Goal: Transaction & Acquisition: Subscribe to service/newsletter

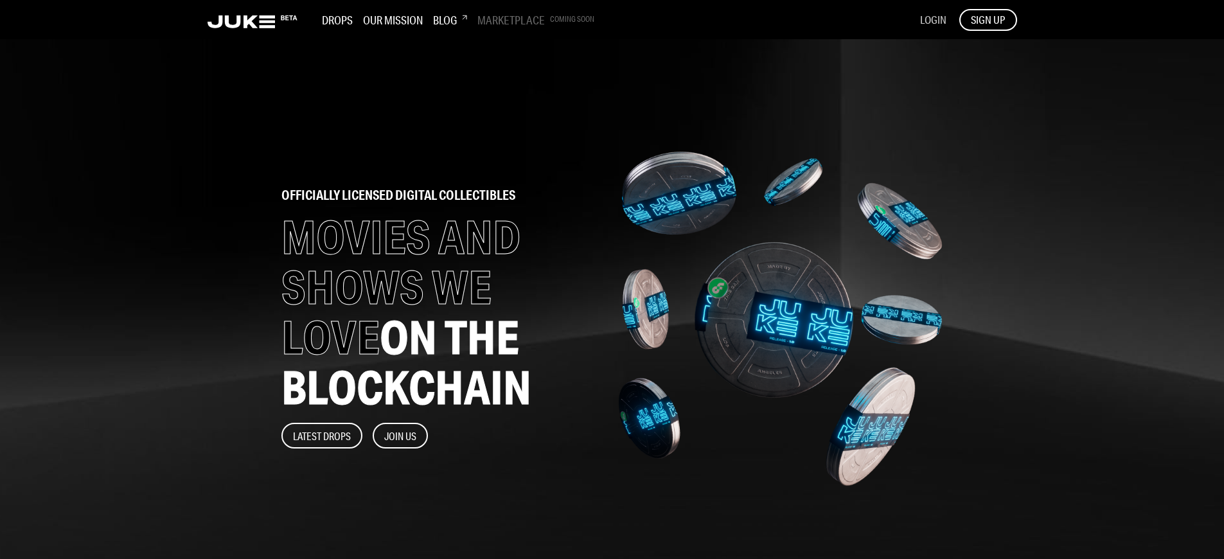
click at [933, 19] on span "LOGIN" at bounding box center [933, 19] width 26 height 13
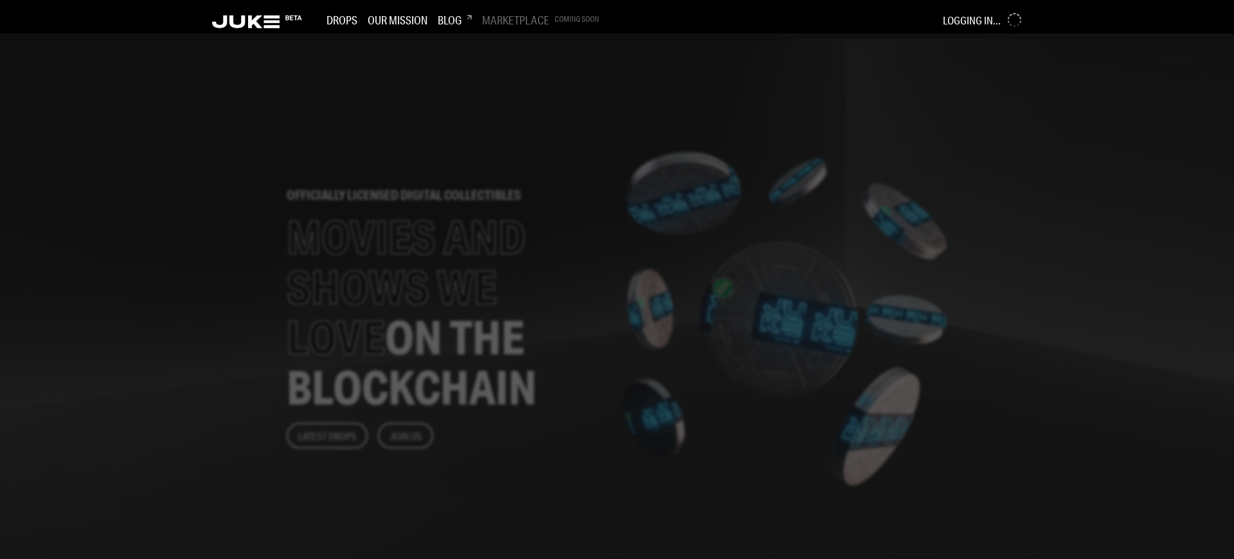
click at [509, 280] on div at bounding box center [617, 296] width 1234 height 526
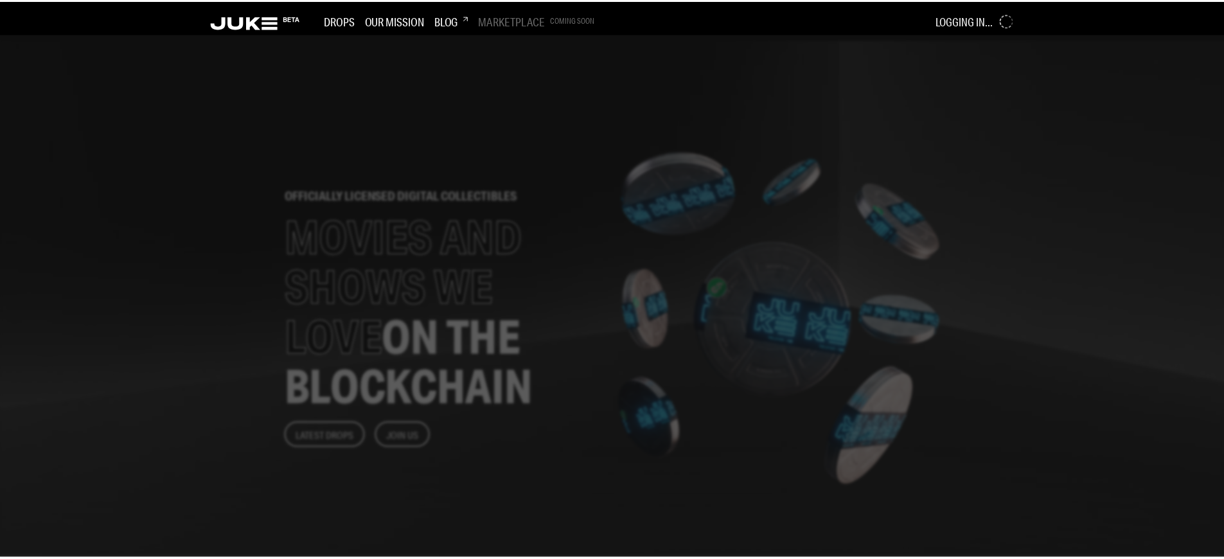
scroll to position [1496, 0]
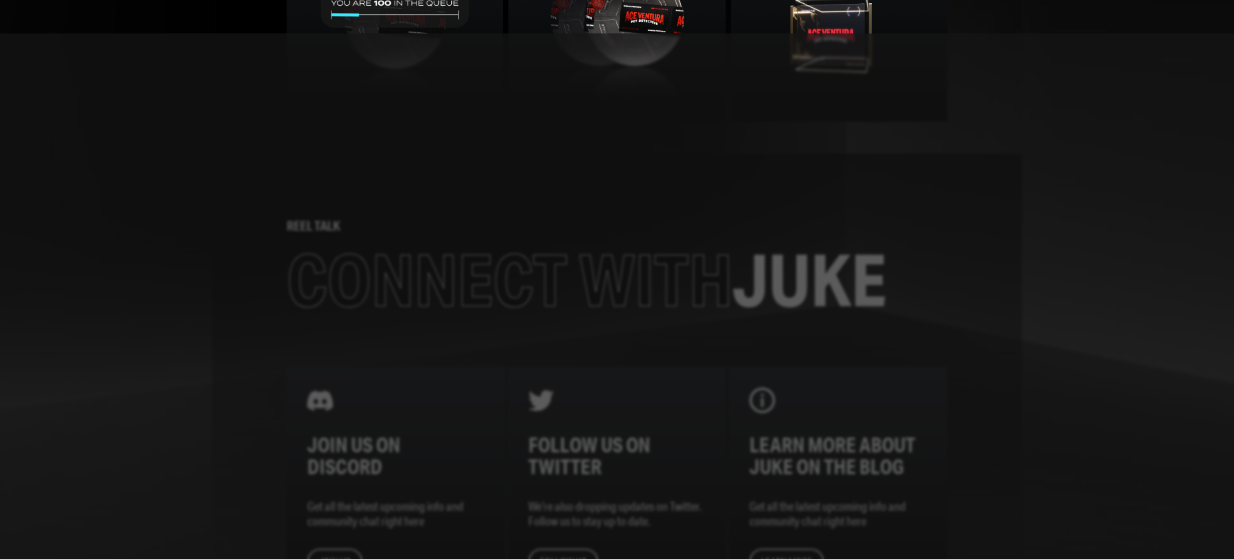
click at [509, 280] on div at bounding box center [617, 296] width 1234 height 526
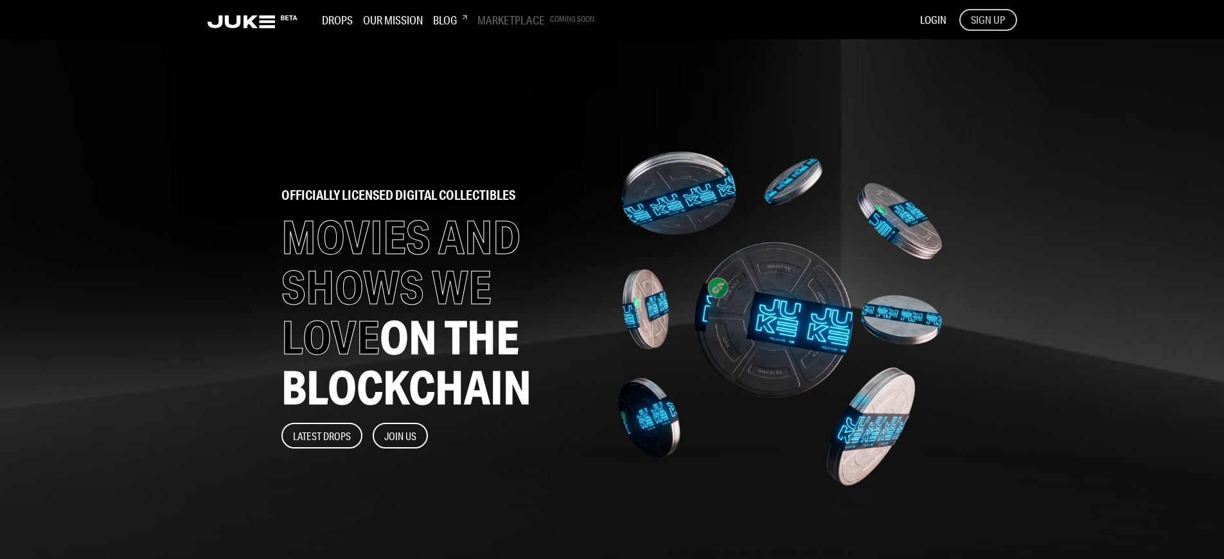
click at [988, 19] on span "SIGN UP" at bounding box center [988, 20] width 34 height 14
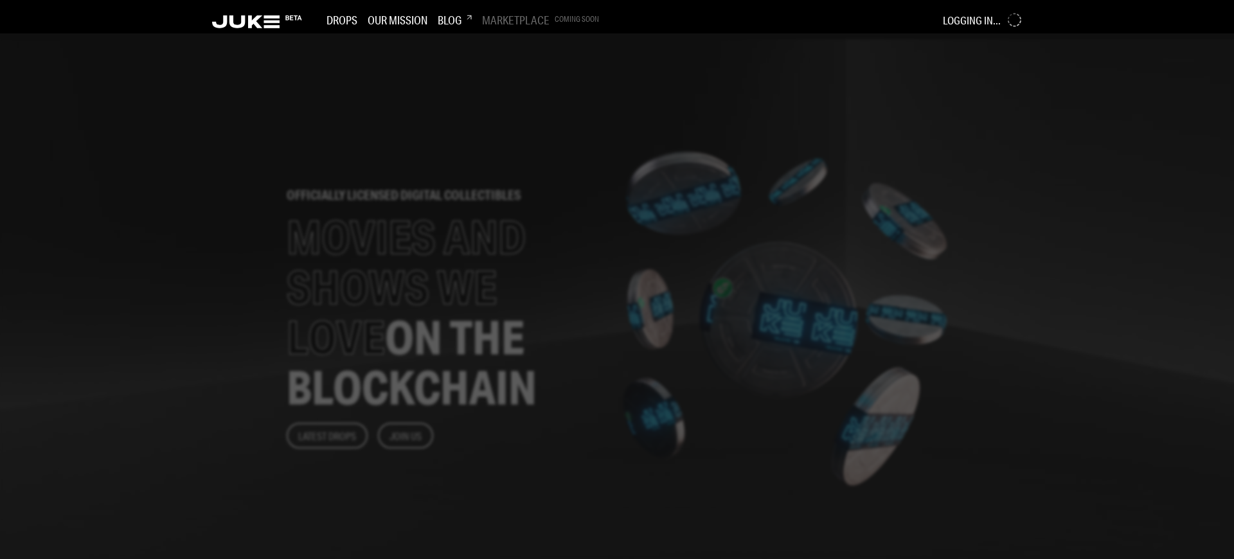
click at [509, 280] on div at bounding box center [617, 296] width 1234 height 526
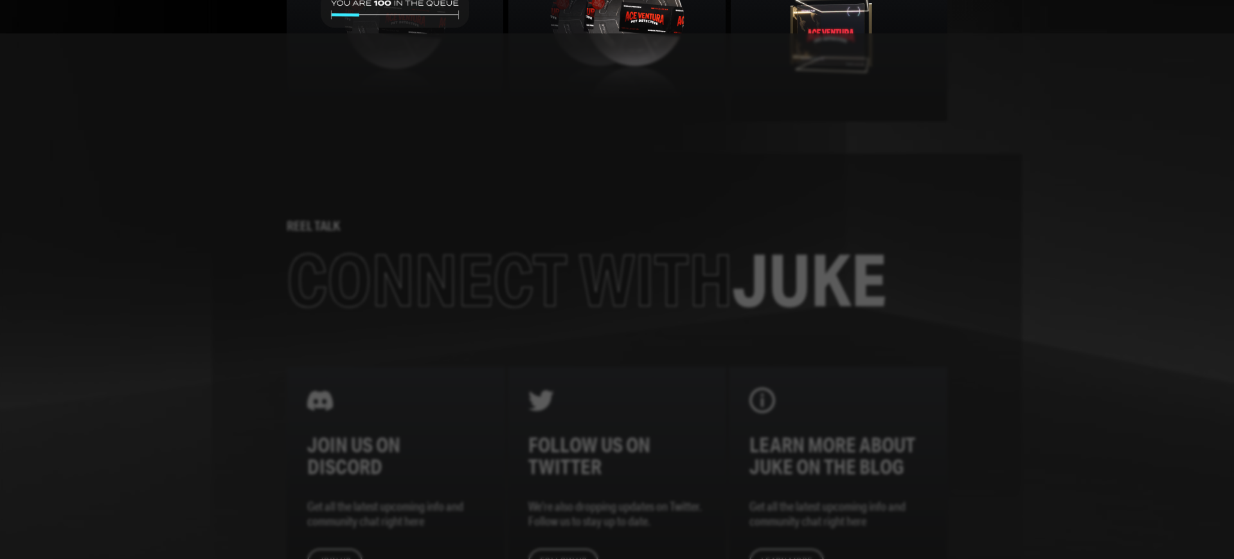
click at [509, 280] on div at bounding box center [617, 296] width 1234 height 526
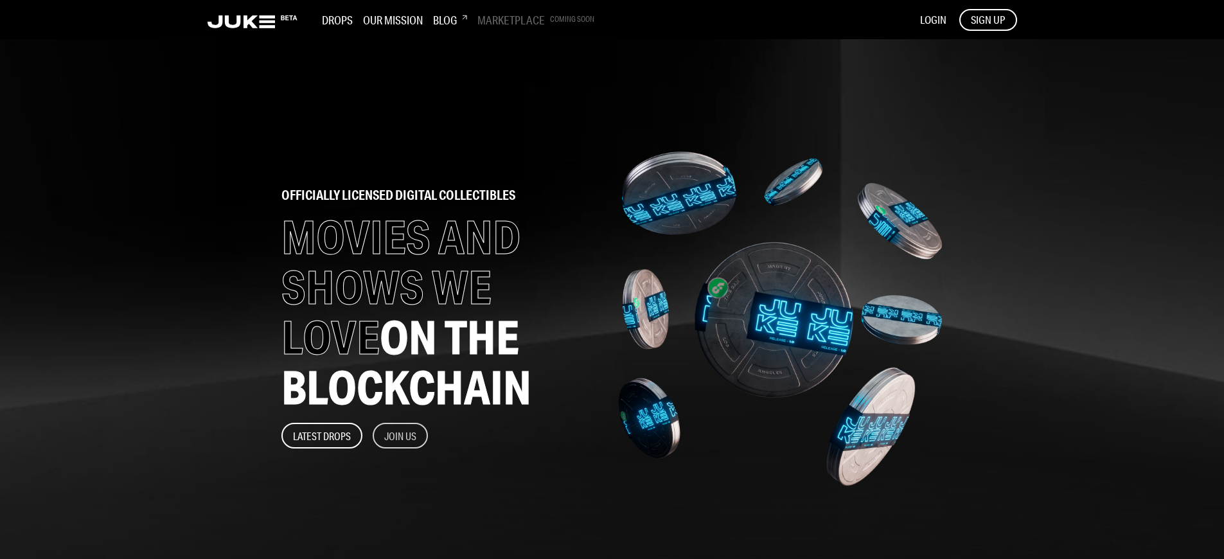
click at [401, 436] on button "Join Us" at bounding box center [400, 436] width 55 height 26
click at [988, 19] on span "SIGN UP" at bounding box center [988, 20] width 34 height 14
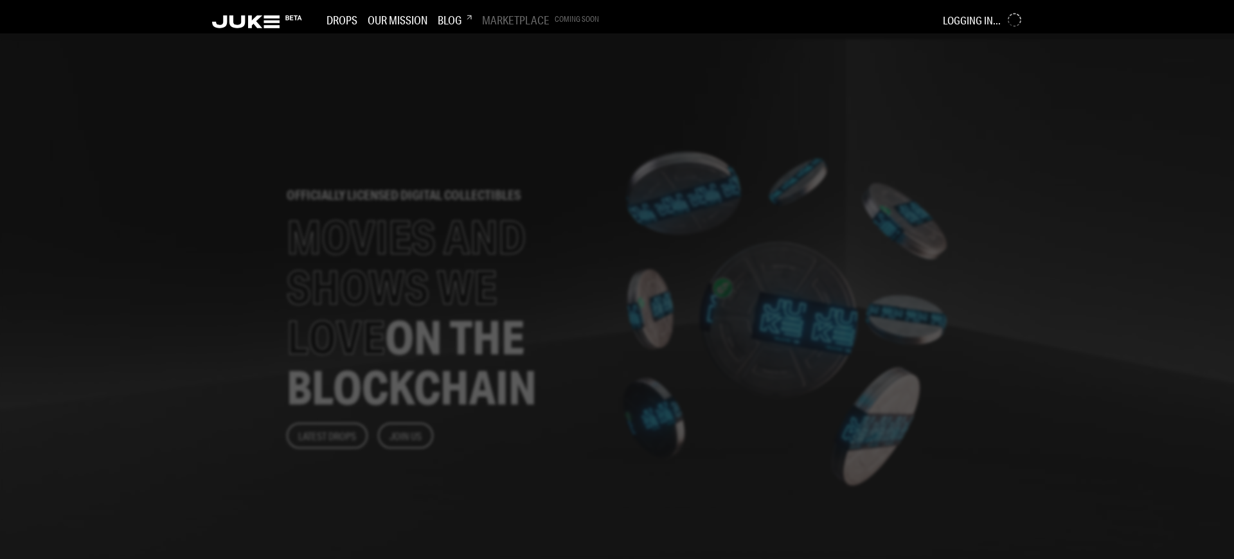
click at [509, 280] on div at bounding box center [617, 296] width 1234 height 526
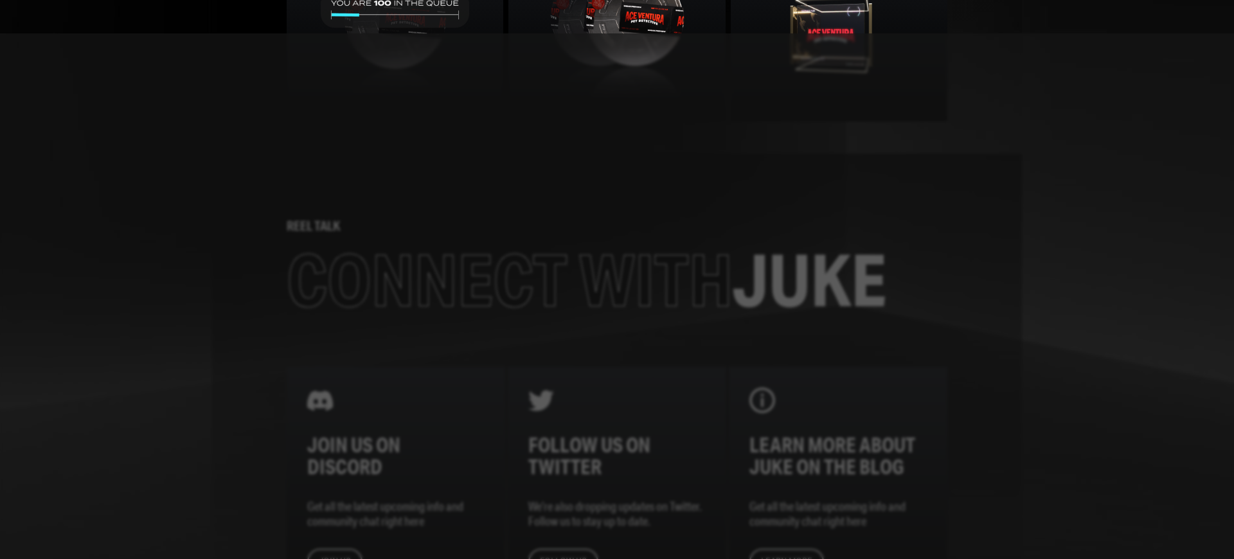
click at [509, 280] on div at bounding box center [617, 296] width 1234 height 526
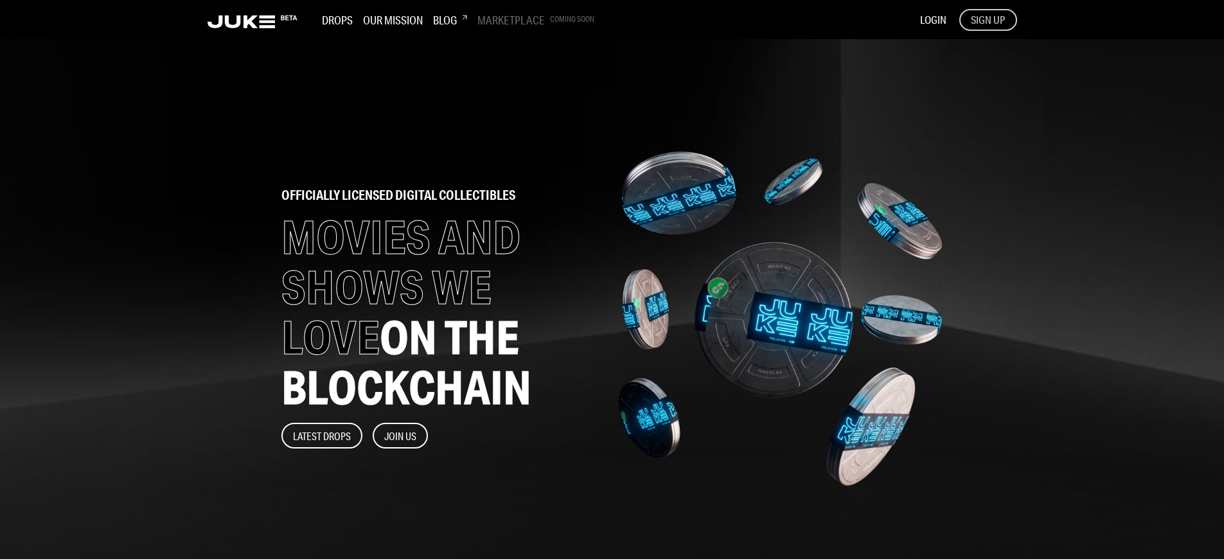
click at [988, 19] on span "SIGN UP" at bounding box center [988, 20] width 34 height 14
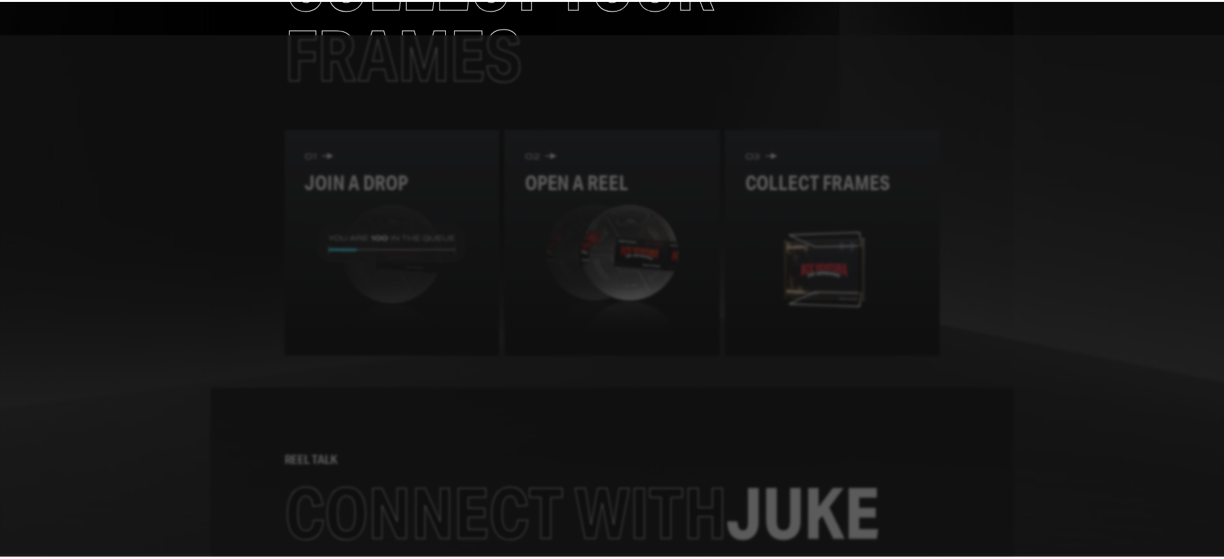
scroll to position [1617, 0]
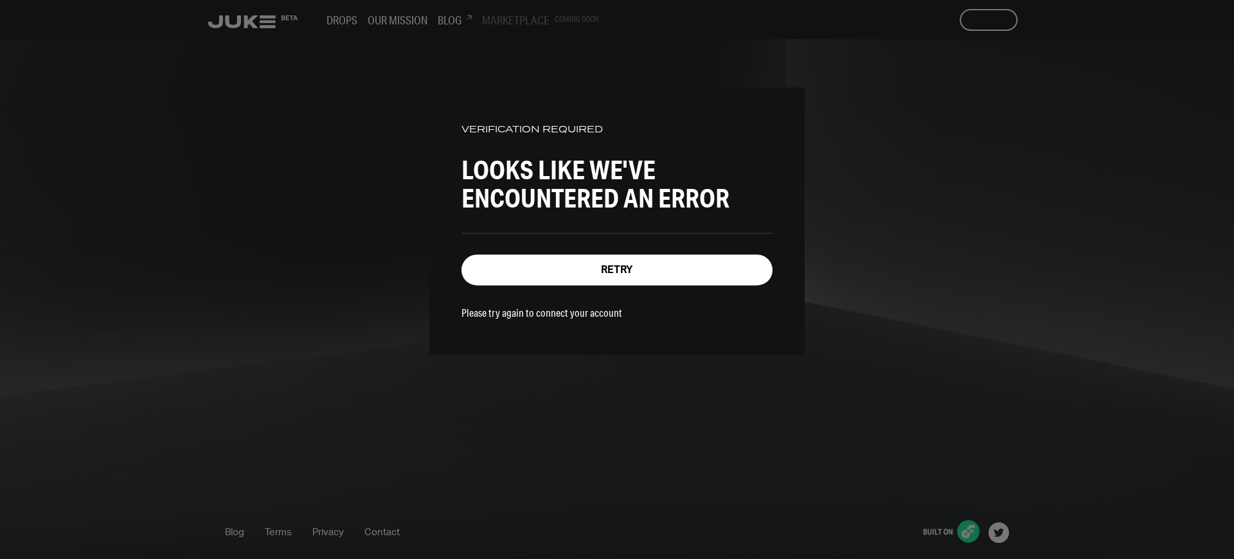
click at [533, 310] on p "Please try again to connect your account" at bounding box center [541, 312] width 161 height 13
click at [992, 19] on div "VERIFICATION REQUIRED Looks like we've encountered an error Retry Please try ag…" at bounding box center [617, 279] width 1234 height 559
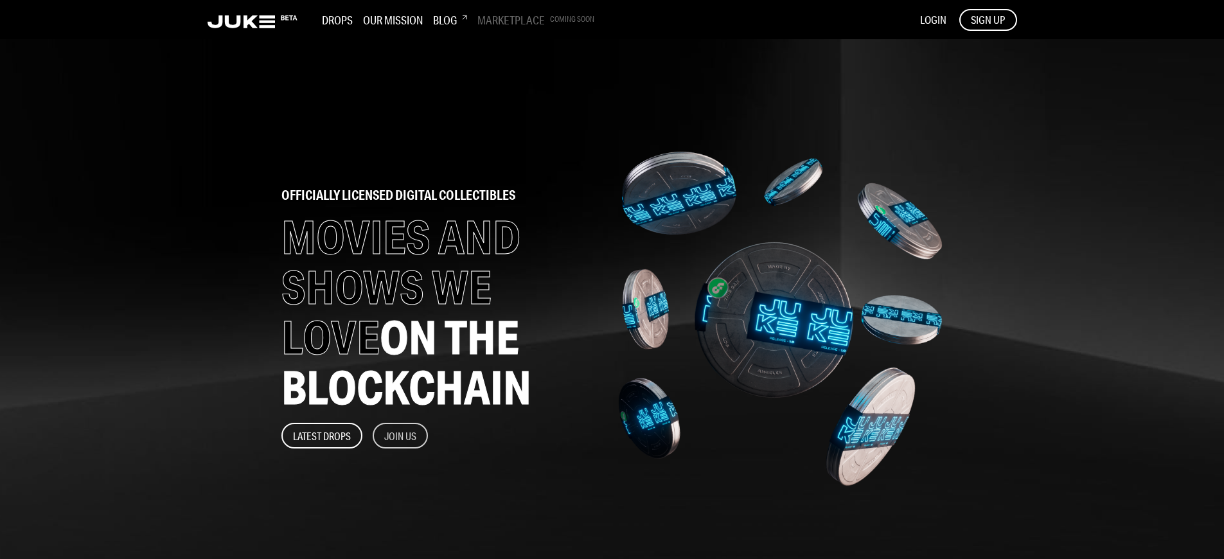
click at [401, 436] on button "Join Us" at bounding box center [400, 436] width 55 height 26
click at [933, 19] on span "LOGIN" at bounding box center [933, 19] width 26 height 13
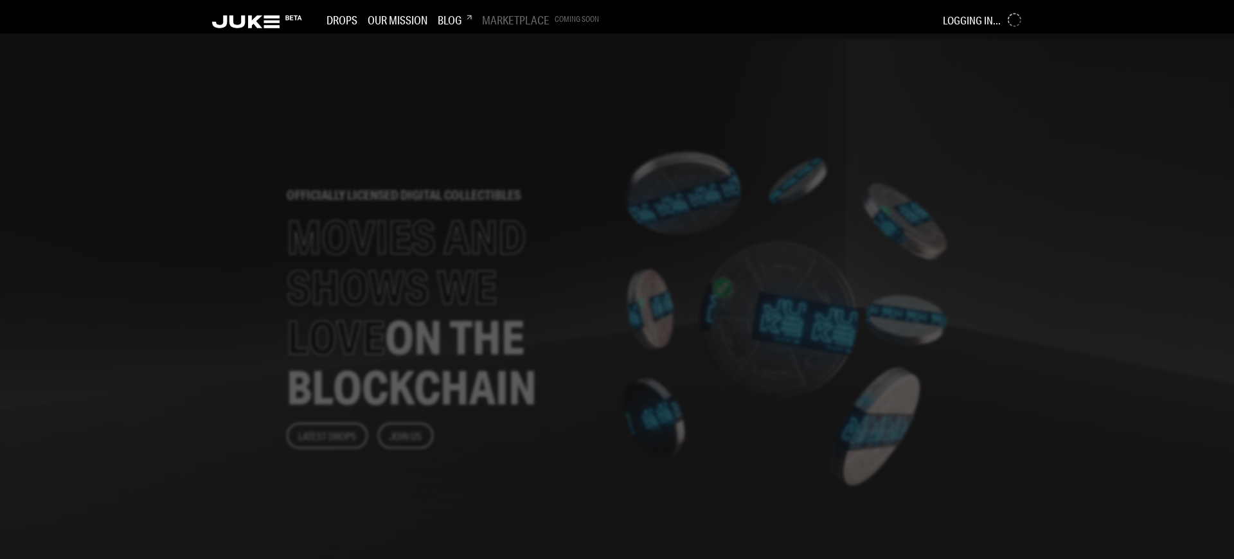
click at [617, 280] on div at bounding box center [617, 296] width 1234 height 526
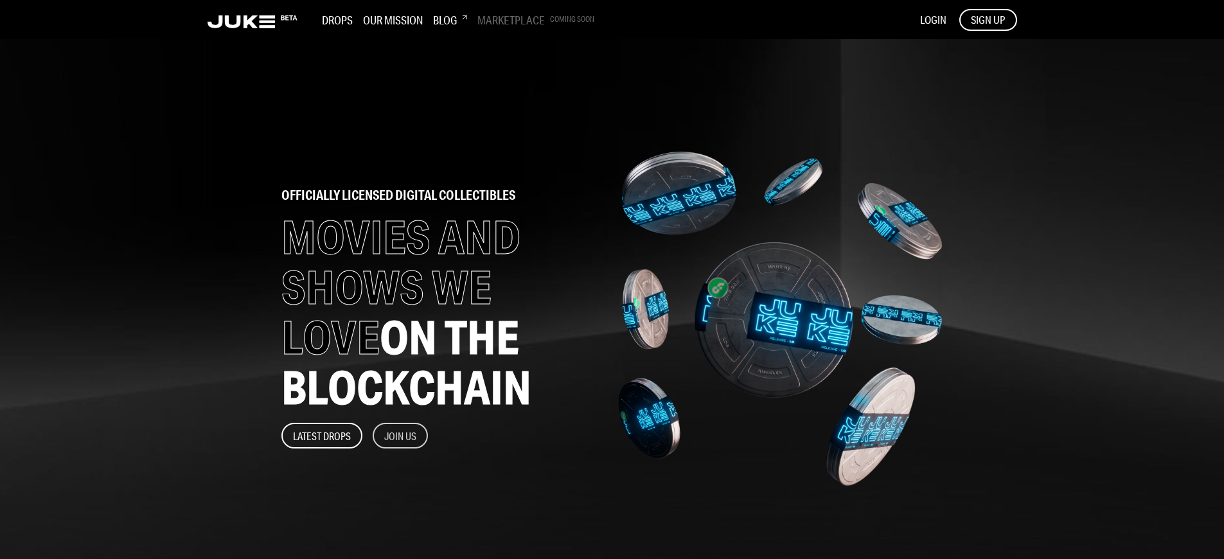
click at [401, 436] on button "Join Us" at bounding box center [400, 436] width 55 height 26
